Goal: Information Seeking & Learning: Learn about a topic

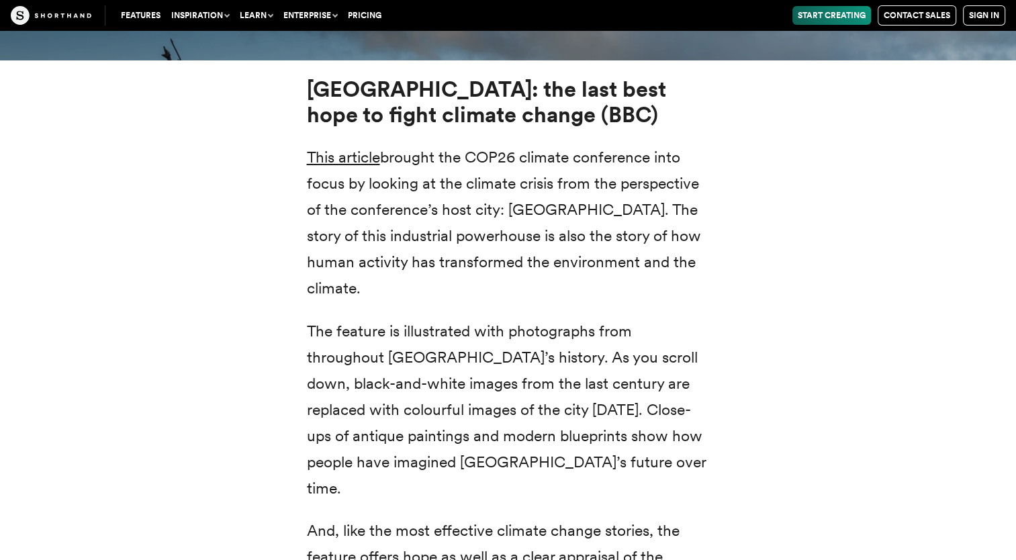
click at [899, 422] on div "[GEOGRAPHIC_DATA]: the last best hope to fight climate change (BBC) This articl…" at bounding box center [509, 336] width 914 height 553
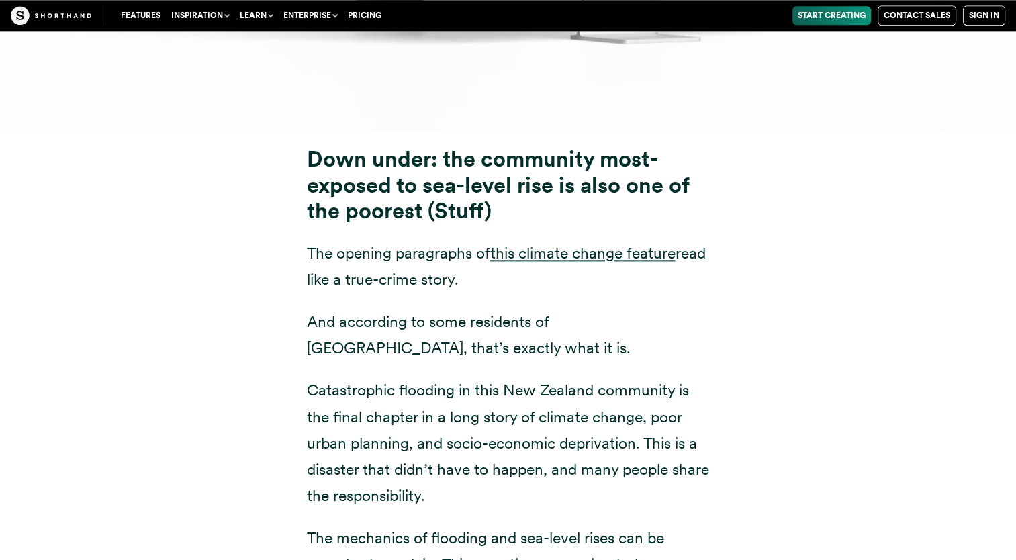
scroll to position [6697, 0]
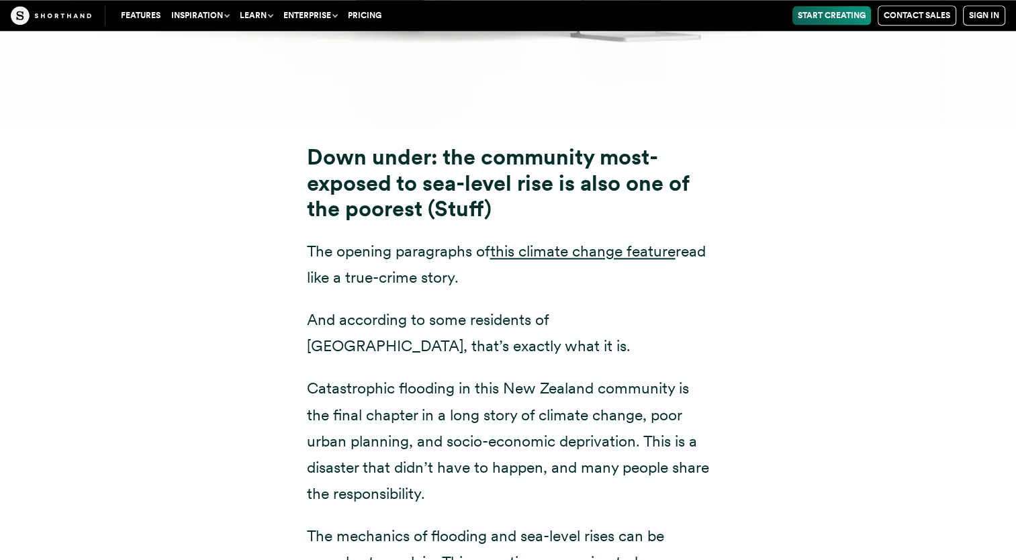
click at [891, 511] on div "Down under: the community most-exposed to sea-level rise is also one of the poo…" at bounding box center [509, 438] width 914 height 621
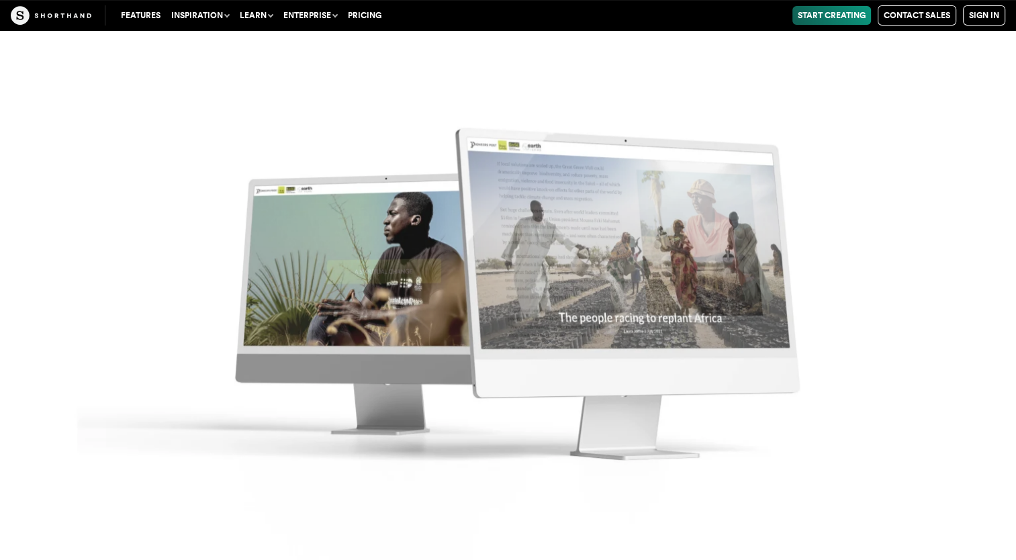
scroll to position [15634, 0]
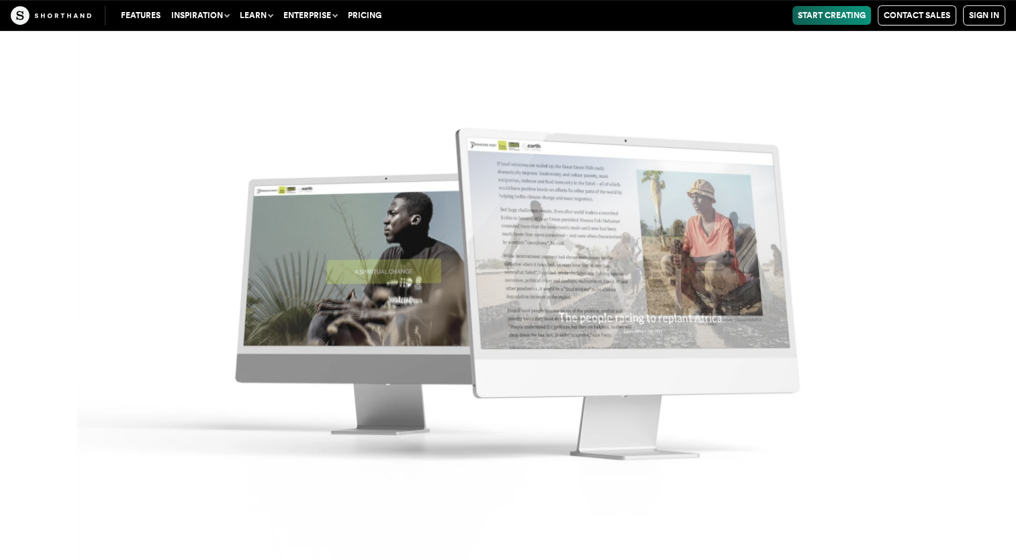
click at [909, 483] on img at bounding box center [508, 280] width 1016 height 560
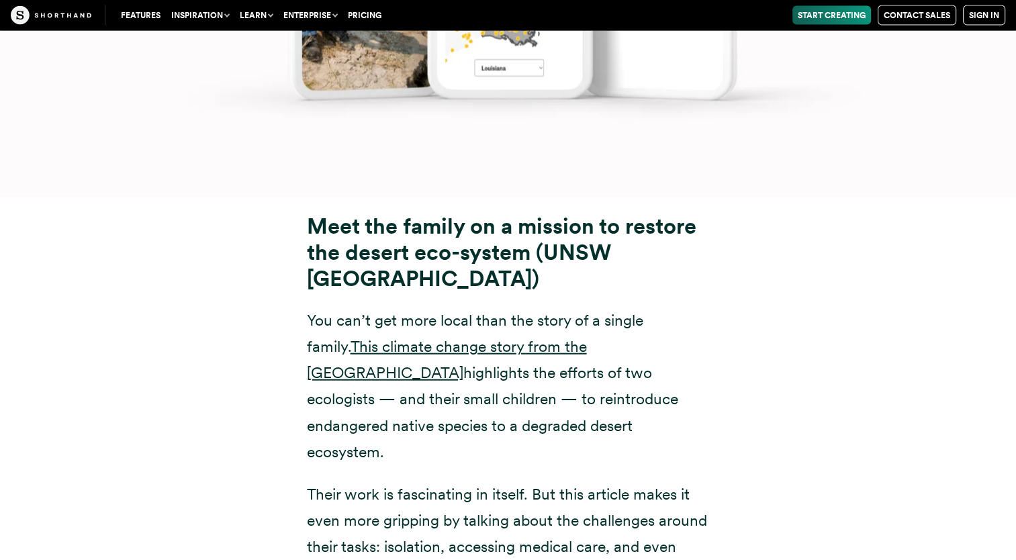
scroll to position [13294, 0]
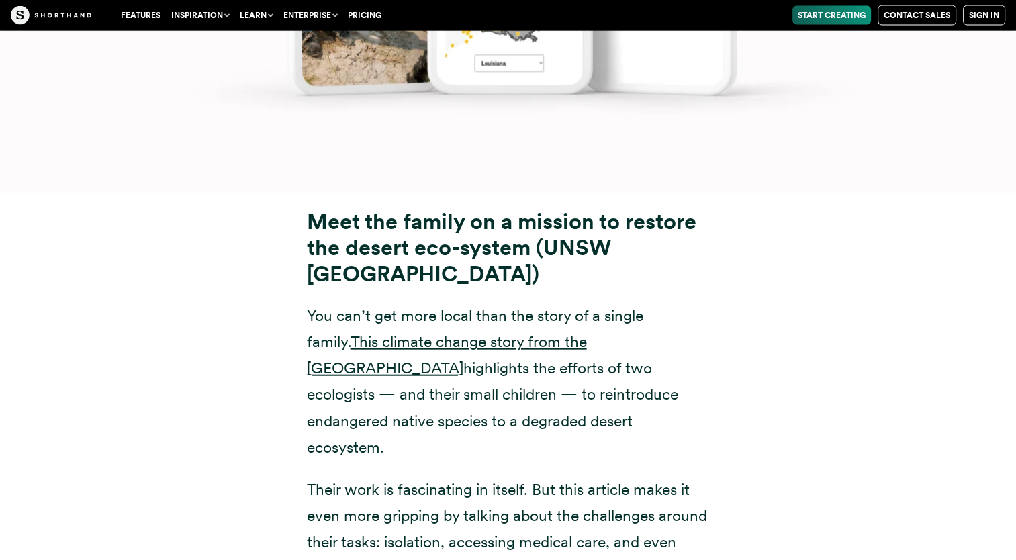
click at [620, 208] on strong "Meet the family on a mission to restore the desert eco-system (UNSW [GEOGRAPHIC…" at bounding box center [502, 247] width 390 height 78
click at [651, 208] on strong "Meet the family on a mission to restore the desert eco-system (UNSW [GEOGRAPHIC…" at bounding box center [502, 247] width 390 height 78
click at [649, 208] on strong "Meet the family on a mission to restore the desert eco-system (UNSW [GEOGRAPHIC…" at bounding box center [502, 247] width 390 height 78
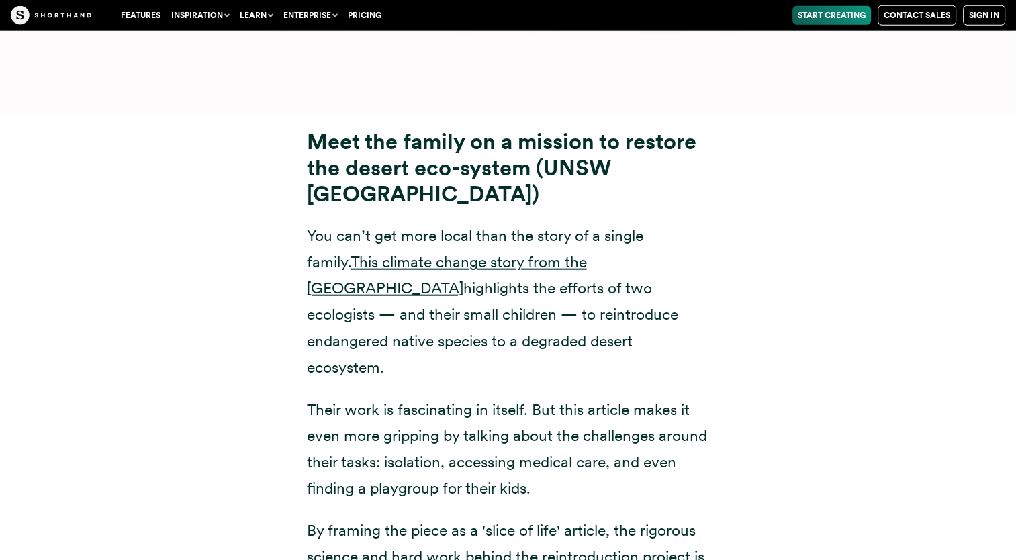
scroll to position [13376, 0]
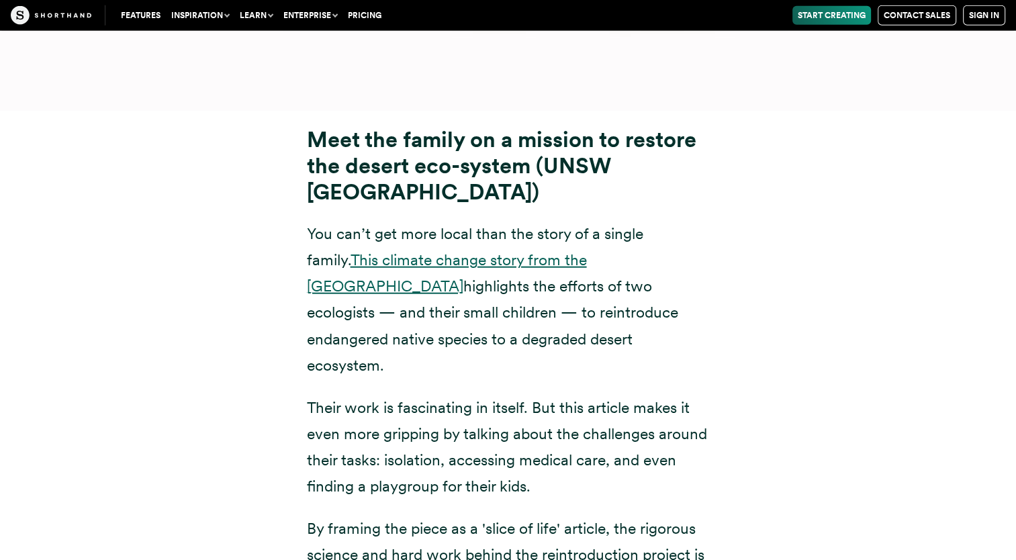
click at [555, 251] on link "This climate change story from the [GEOGRAPHIC_DATA]" at bounding box center [447, 273] width 280 height 45
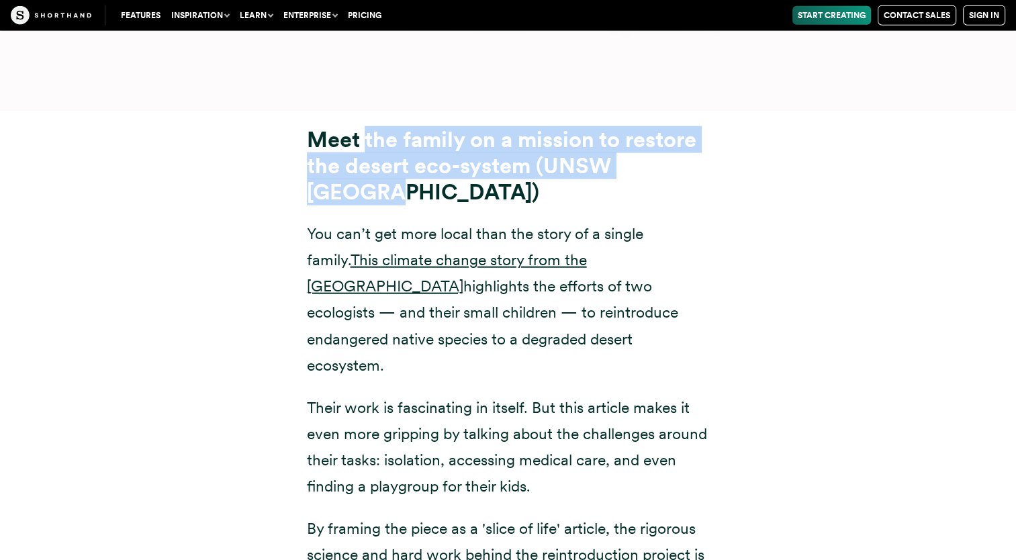
drag, startPoint x: 367, startPoint y: 62, endPoint x: 701, endPoint y: 95, distance: 336.2
click at [701, 127] on h3 "Meet the family on a mission to restore the desert eco-system (UNSW [GEOGRAPHIC…" at bounding box center [508, 166] width 403 height 78
copy strong "the family on a mission to restore the desert eco-system (UNSW [GEOGRAPHIC_DATA…"
